Goal: Learn about a topic

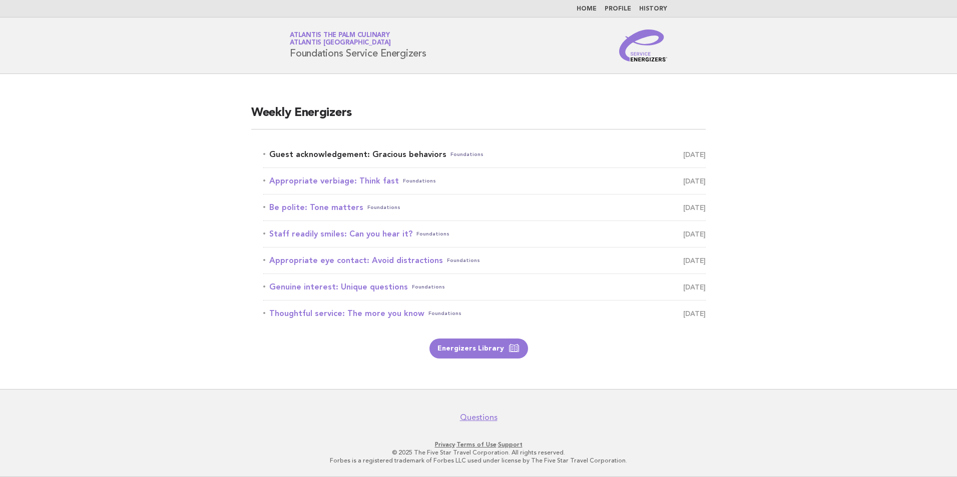
click at [450, 154] on span "Foundations" at bounding box center [466, 155] width 33 height 14
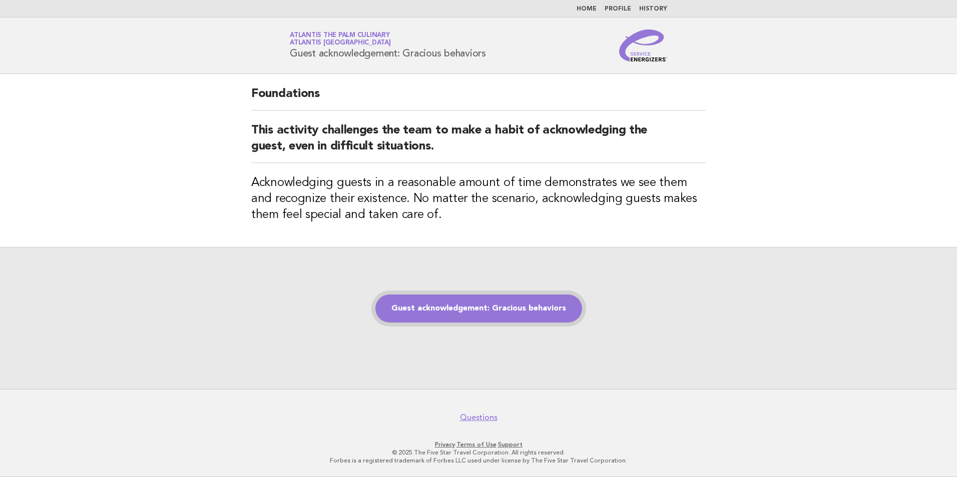
click at [480, 302] on link "Guest acknowledgement: Gracious behaviors" at bounding box center [478, 309] width 207 height 28
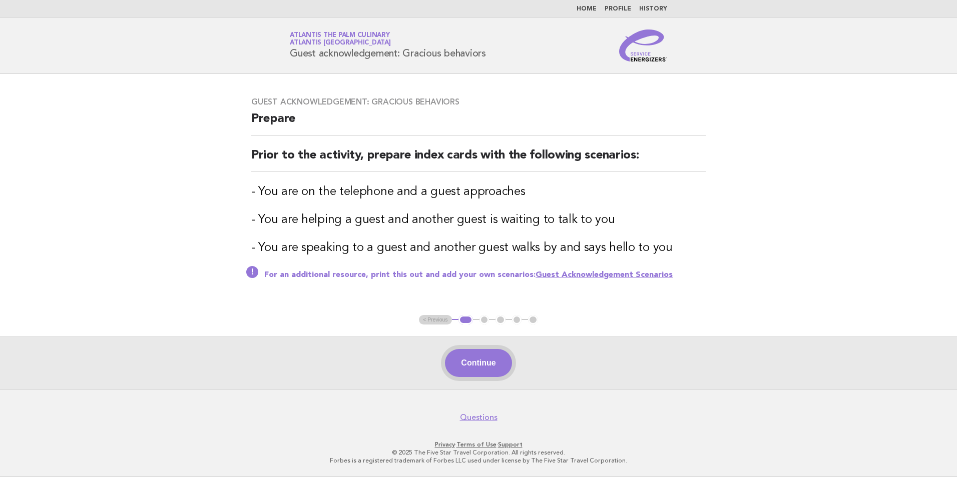
click at [493, 362] on button "Continue" at bounding box center [478, 363] width 67 height 28
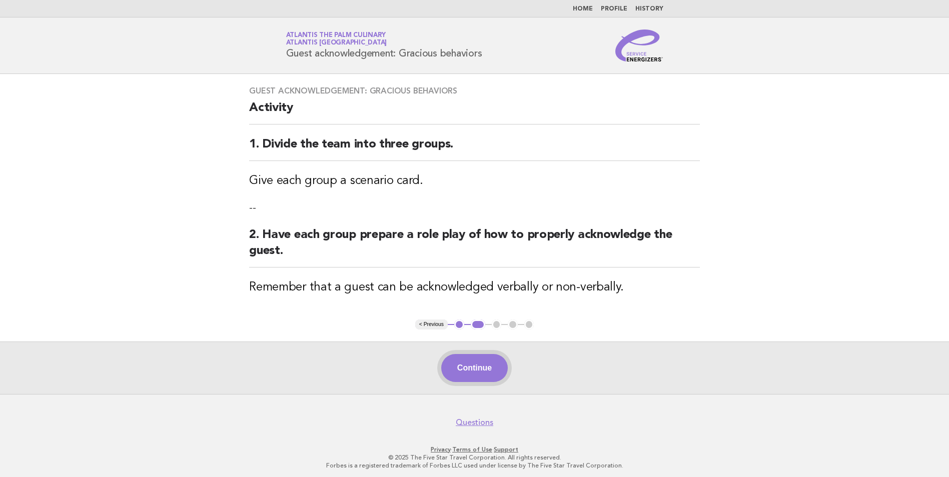
click at [467, 361] on button "Continue" at bounding box center [474, 368] width 67 height 28
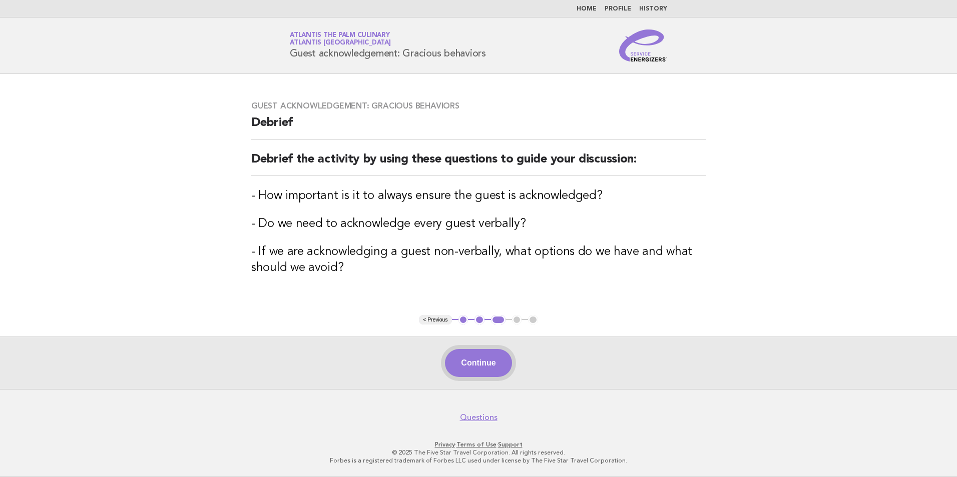
click at [466, 358] on button "Continue" at bounding box center [478, 363] width 67 height 28
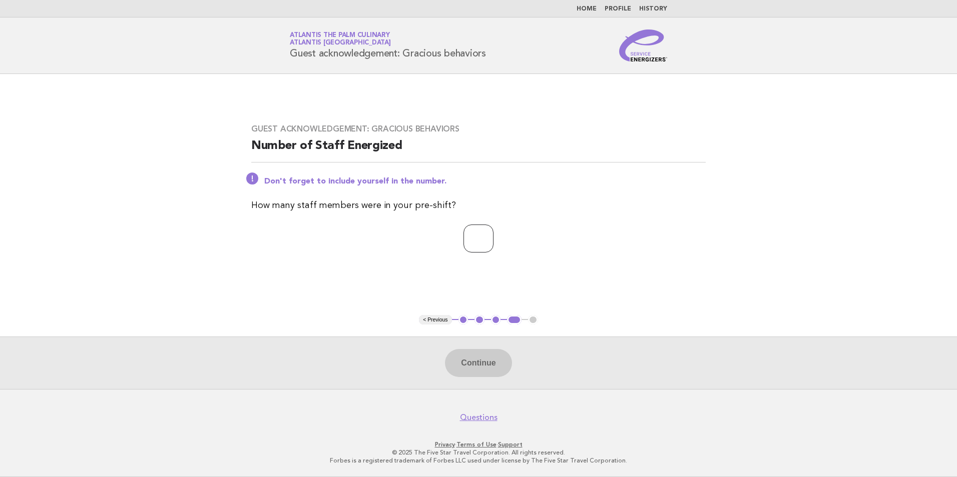
click at [489, 233] on input "number" at bounding box center [478, 239] width 30 height 28
type input "**"
click at [473, 369] on button "Continue" at bounding box center [478, 363] width 67 height 28
